Goal: Task Accomplishment & Management: Use online tool/utility

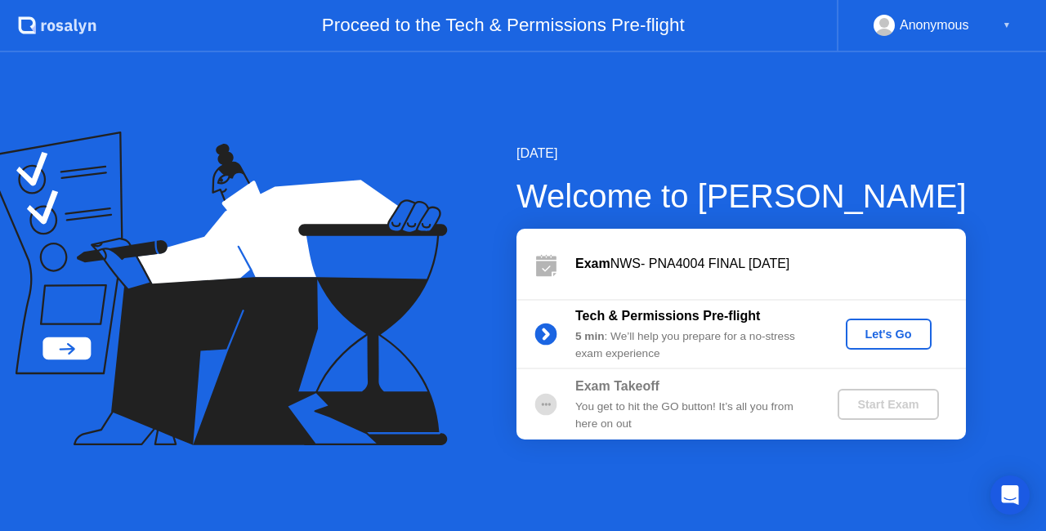
click at [887, 329] on div "Let's Go" at bounding box center [888, 334] width 73 height 13
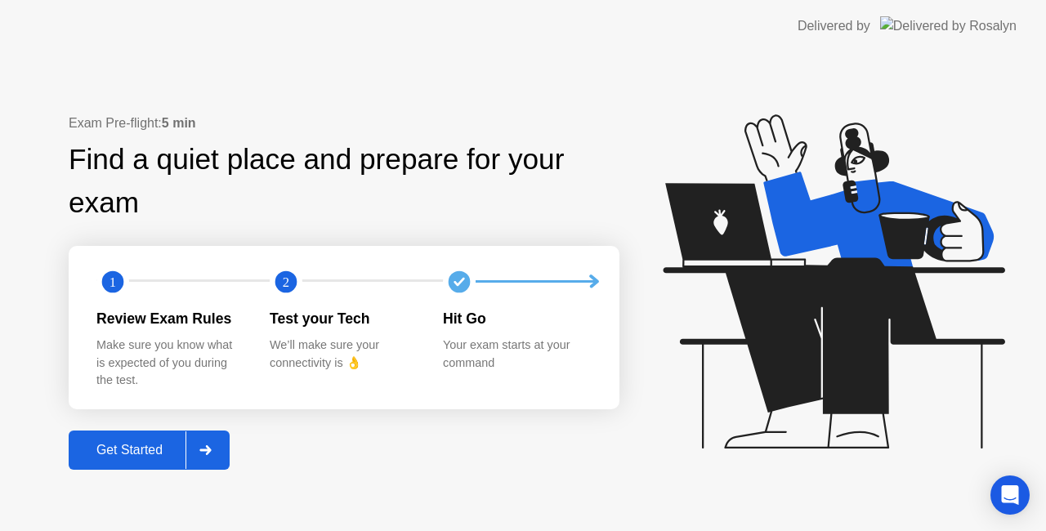
click at [154, 458] on div "Get Started" at bounding box center [130, 450] width 112 height 15
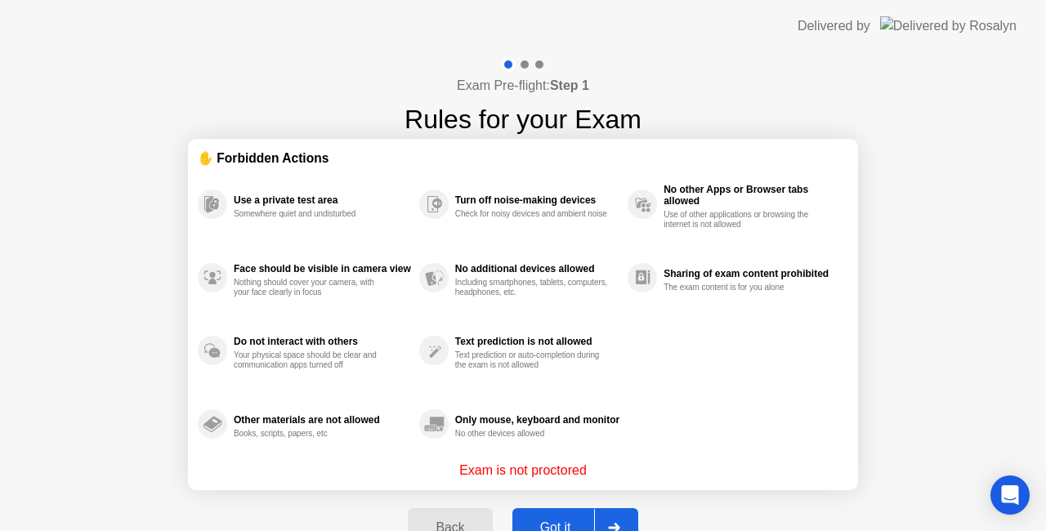
click at [548, 521] on div "Got it" at bounding box center [555, 528] width 77 height 15
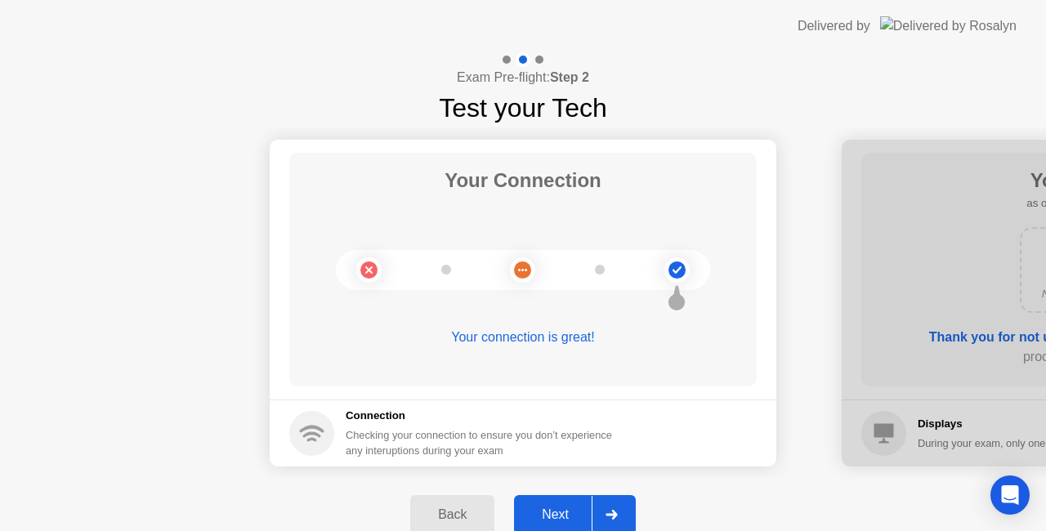
click at [548, 518] on div "Next" at bounding box center [555, 514] width 73 height 15
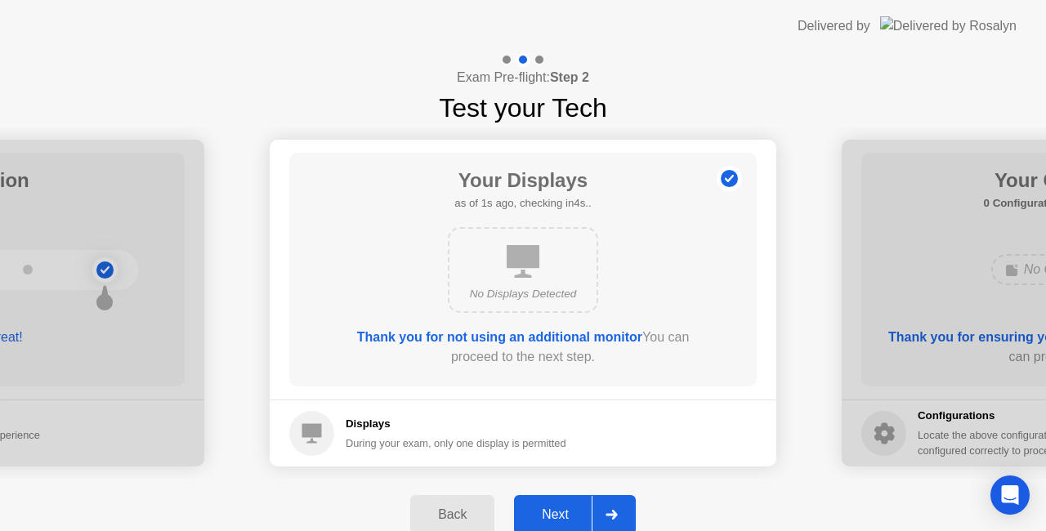
click at [548, 518] on div "Next" at bounding box center [555, 514] width 73 height 15
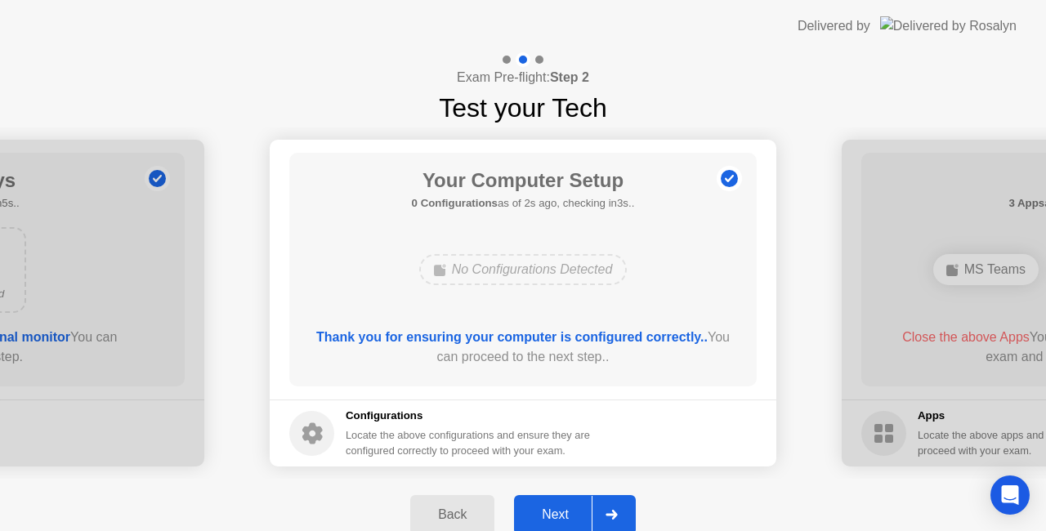
click at [548, 518] on div "Next" at bounding box center [555, 514] width 73 height 15
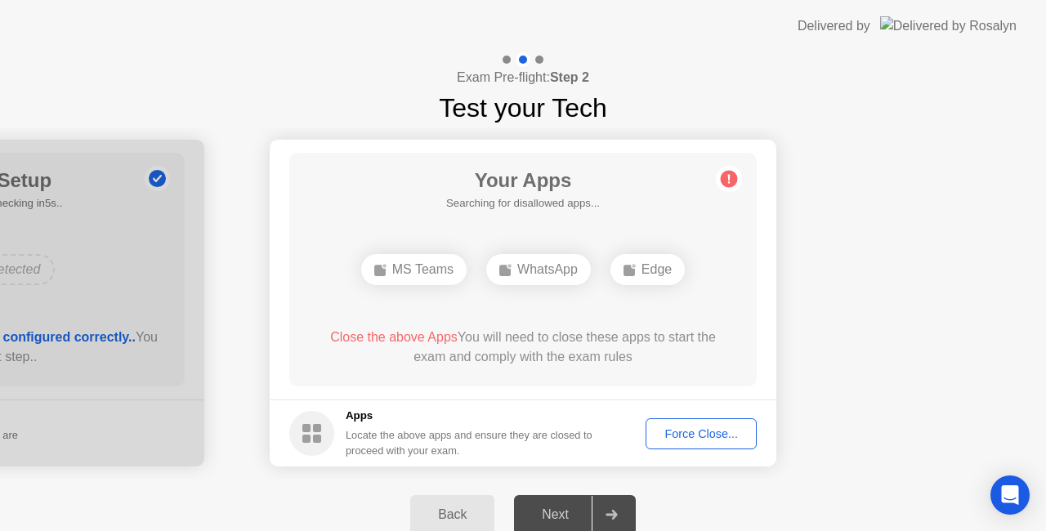
click at [614, 515] on icon at bounding box center [611, 515] width 11 height 10
click at [563, 516] on div "Next" at bounding box center [555, 514] width 73 height 15
click at [615, 515] on icon at bounding box center [611, 515] width 11 height 10
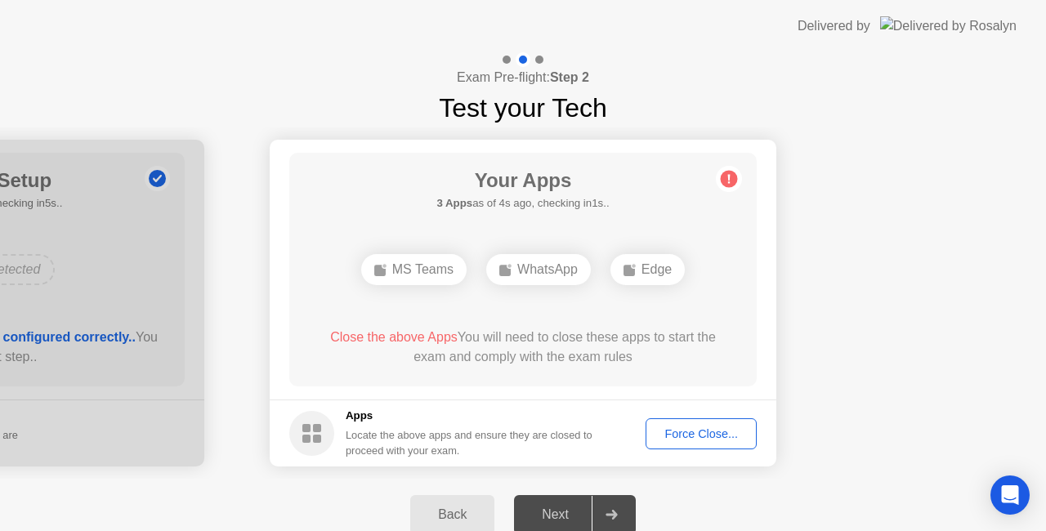
click at [615, 515] on icon at bounding box center [611, 515] width 11 height 10
click at [726, 185] on circle at bounding box center [729, 179] width 17 height 17
click at [727, 176] on circle at bounding box center [729, 179] width 17 height 17
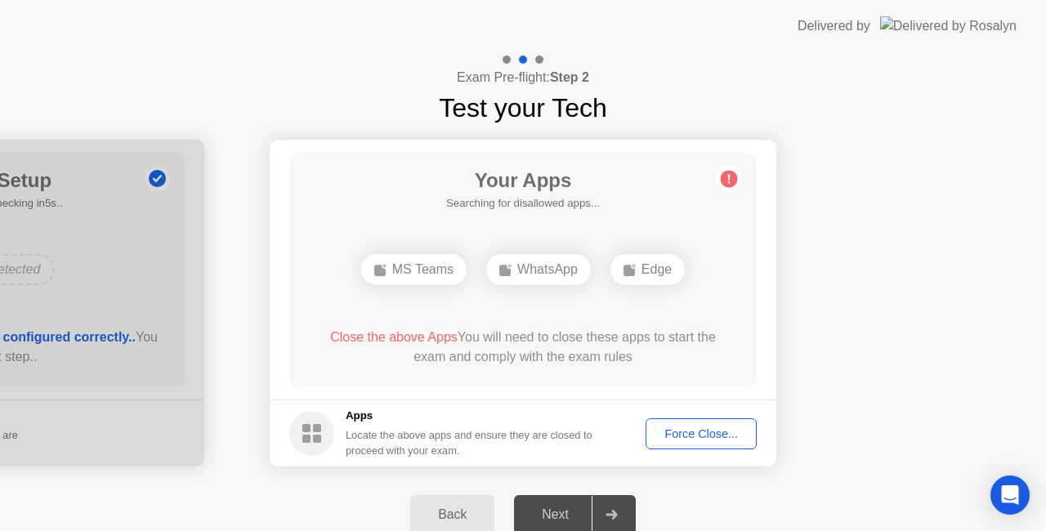
click at [727, 176] on circle at bounding box center [729, 179] width 17 height 17
click at [701, 430] on div "Force Close..." at bounding box center [701, 433] width 100 height 13
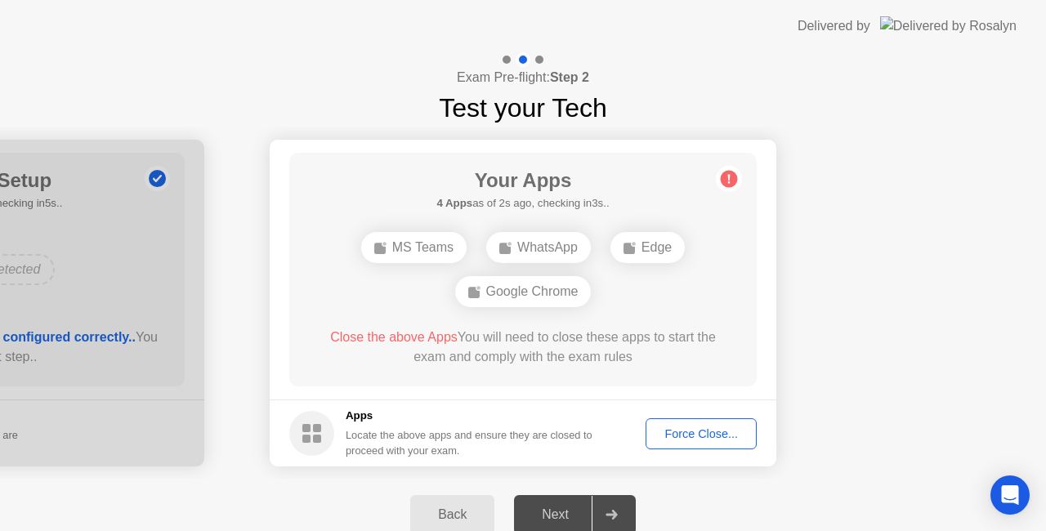
click at [628, 522] on div at bounding box center [611, 515] width 39 height 38
click at [439, 516] on div "Back" at bounding box center [452, 514] width 74 height 15
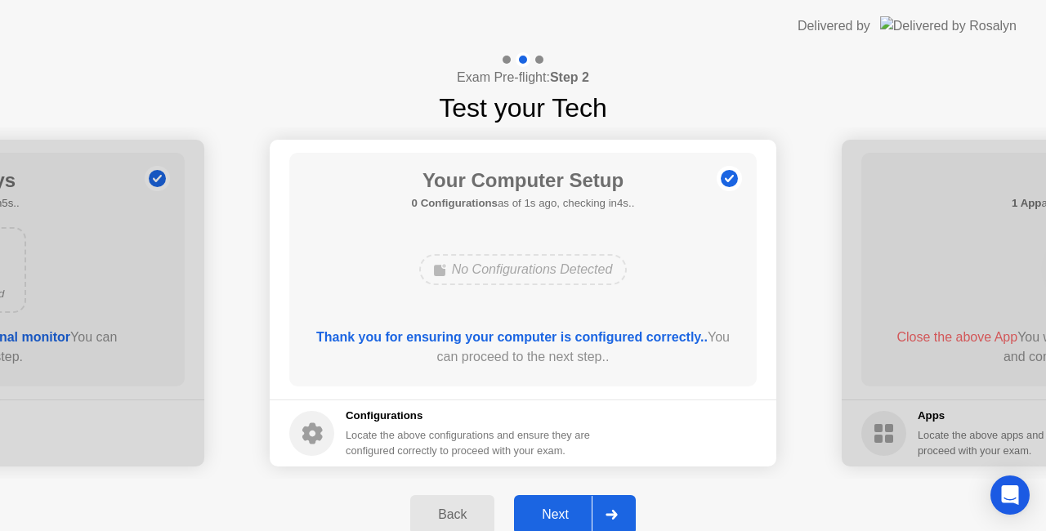
click at [470, 269] on div "No Configurations Detected" at bounding box center [523, 269] width 208 height 31
click at [557, 511] on div "Next" at bounding box center [555, 514] width 73 height 15
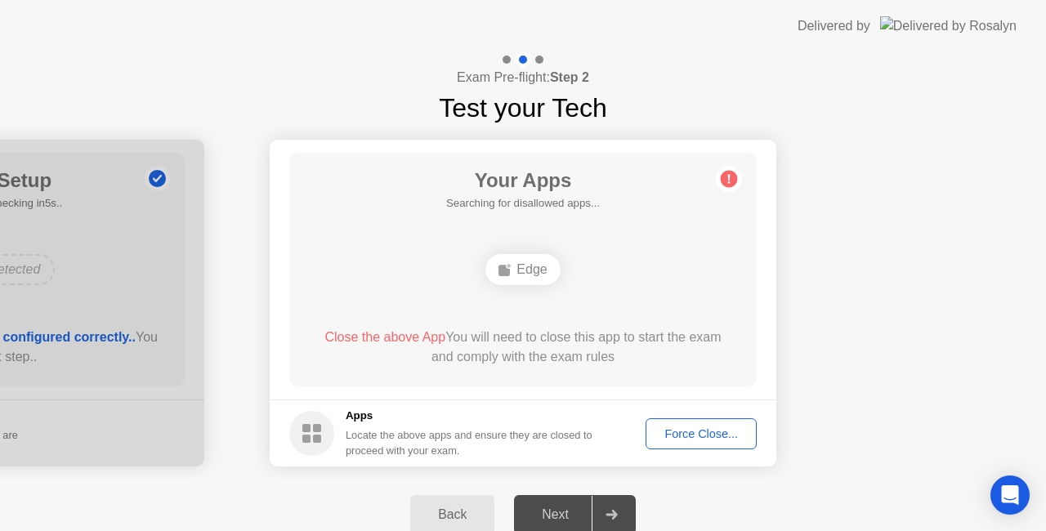
click at [608, 516] on icon at bounding box center [612, 515] width 12 height 10
click at [608, 515] on icon at bounding box center [611, 515] width 11 height 10
click at [695, 420] on button "Force Close..." at bounding box center [701, 433] width 111 height 31
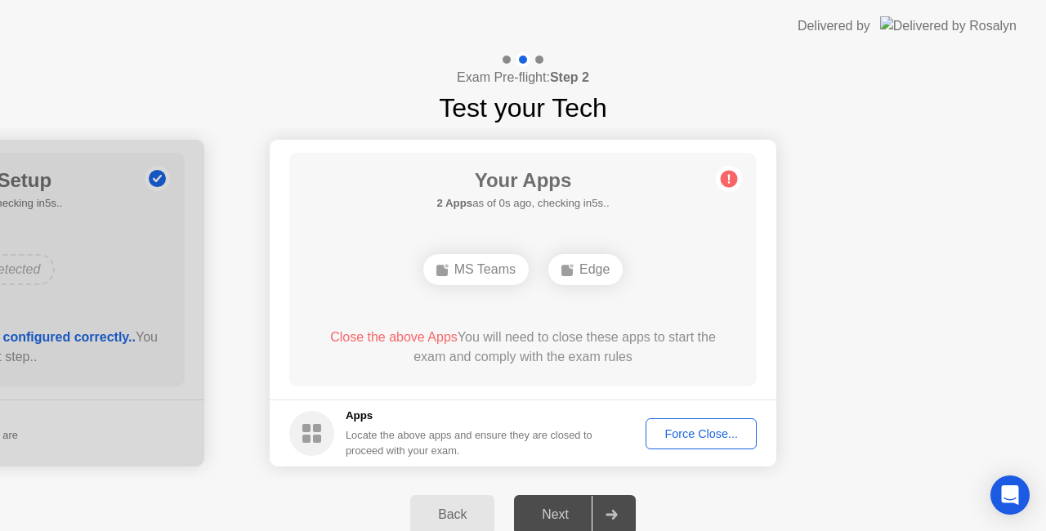
click at [987, 4] on div "Delivered by" at bounding box center [907, 26] width 219 height 52
click at [700, 433] on div "Force Close..." at bounding box center [701, 433] width 100 height 13
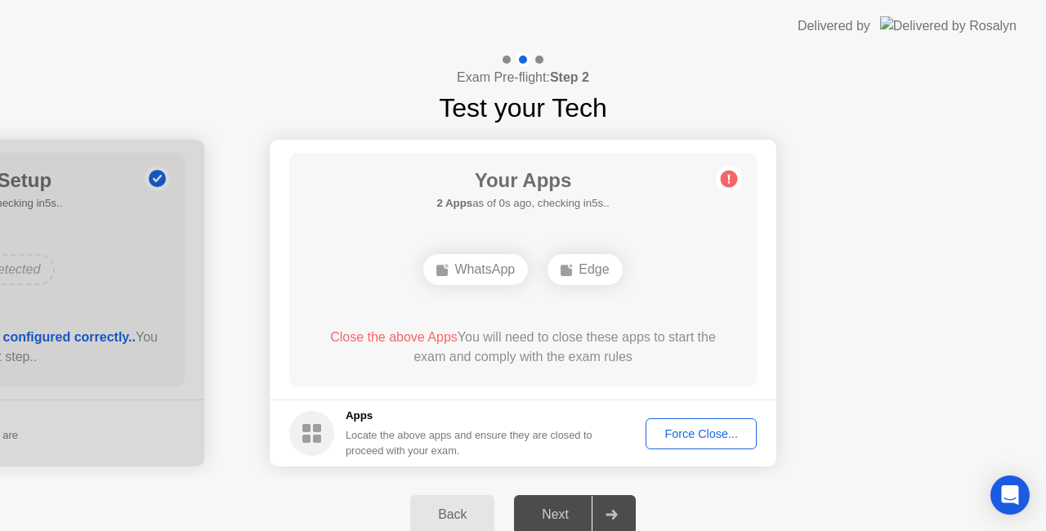
click at [704, 428] on div "Force Close..." at bounding box center [701, 433] width 100 height 13
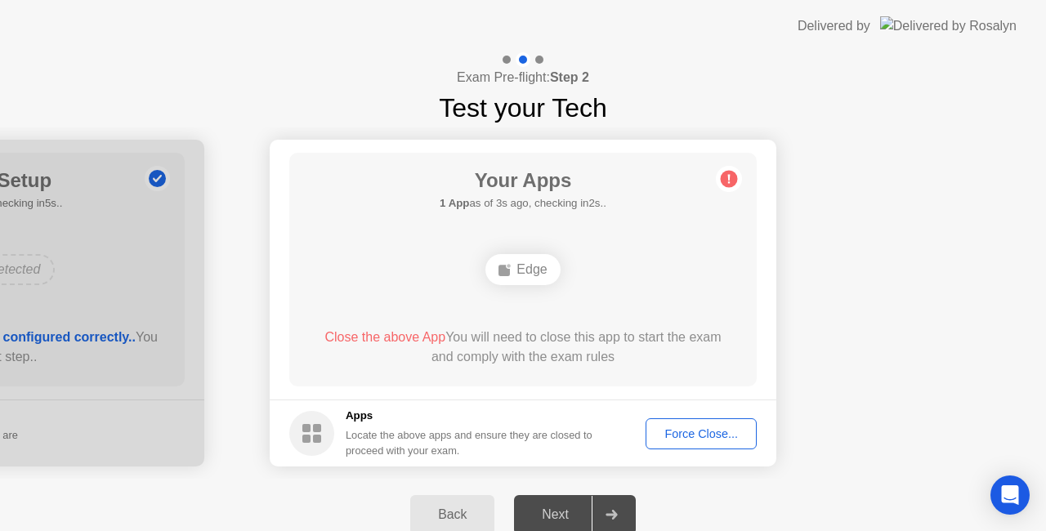
click at [680, 431] on div "Force Close..." at bounding box center [701, 433] width 100 height 13
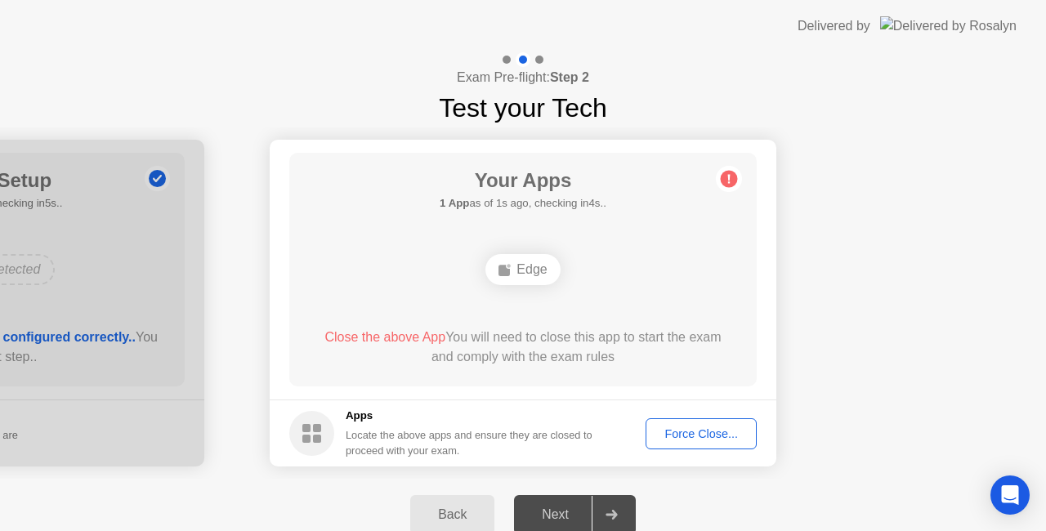
click at [727, 180] on circle at bounding box center [729, 179] width 17 height 17
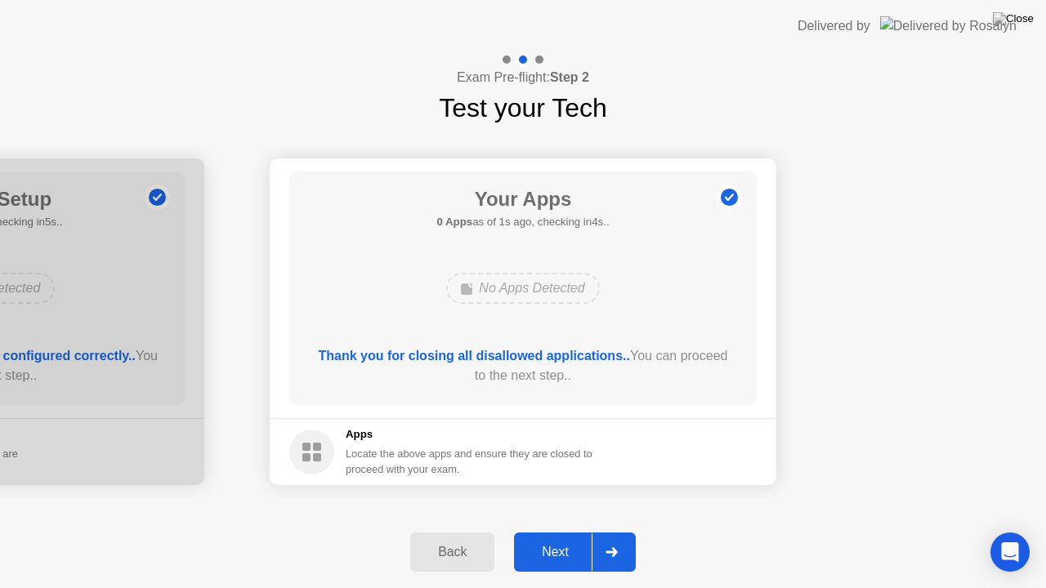
click at [556, 530] on button "Next" at bounding box center [575, 552] width 122 height 39
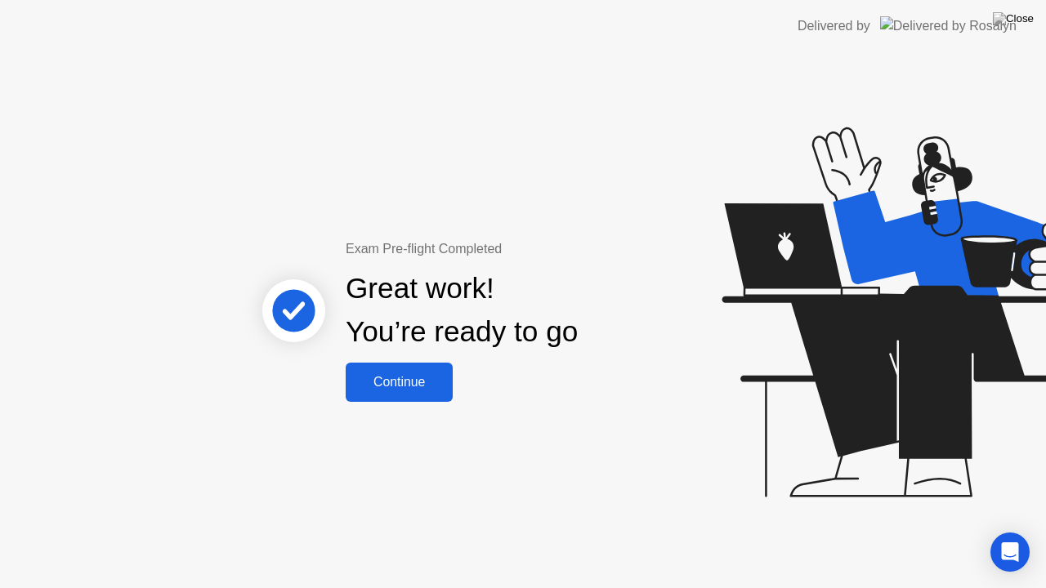
click at [412, 377] on div "Continue" at bounding box center [399, 382] width 97 height 15
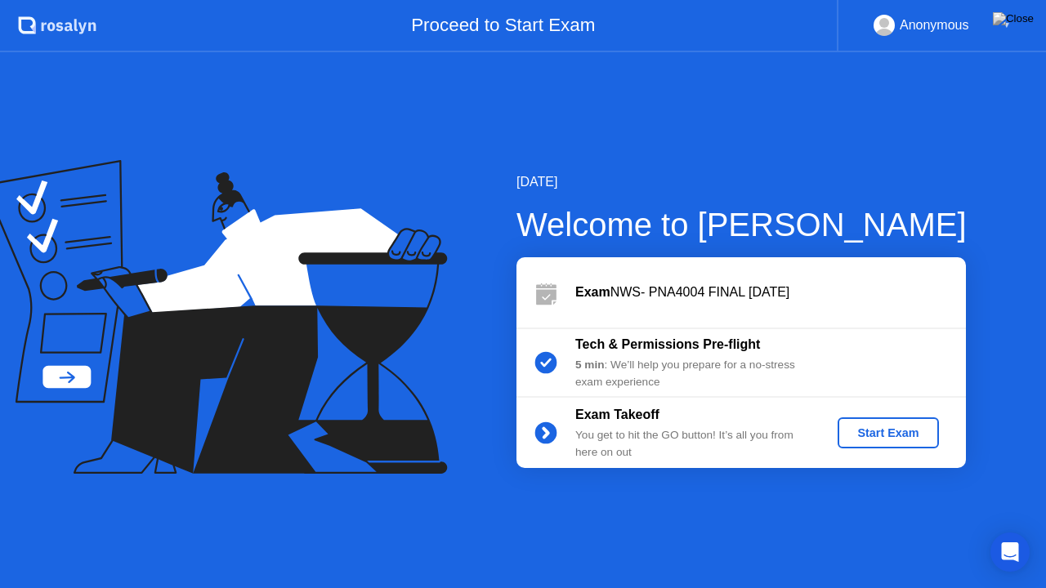
click at [875, 428] on div "Start Exam" at bounding box center [887, 433] width 87 height 13
